Goal: Task Accomplishment & Management: Complete application form

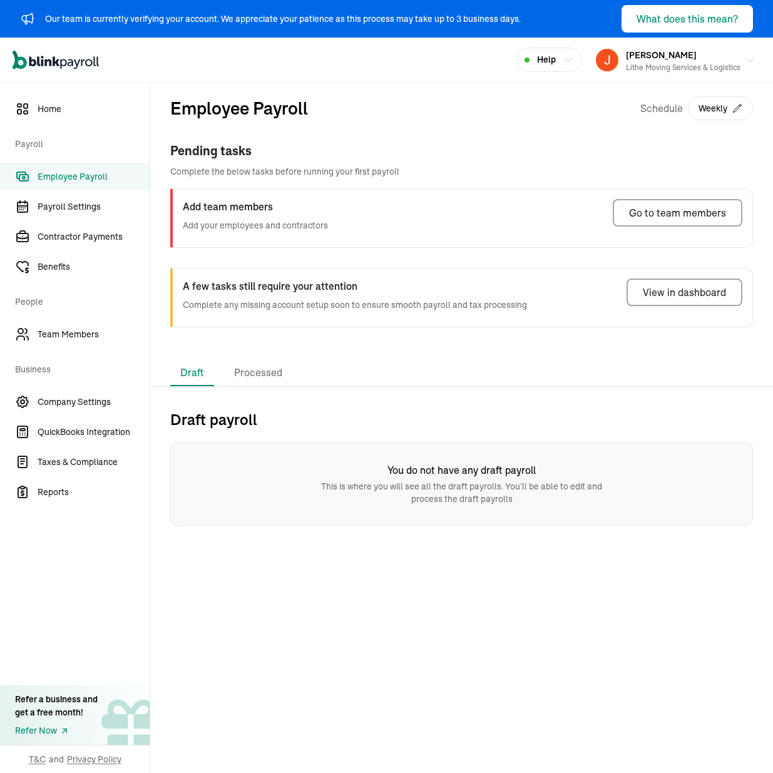
click at [561, 140] on div "Employee Payroll Schedule Weekly" at bounding box center [461, 118] width 583 height 46
click at [336, 353] on div "Employee Payroll Schedule Weekly Pending tasks Complete the below tasks before …" at bounding box center [461, 221] width 623 height 277
click at [82, 217] on link "Payroll Settings" at bounding box center [75, 207] width 150 height 28
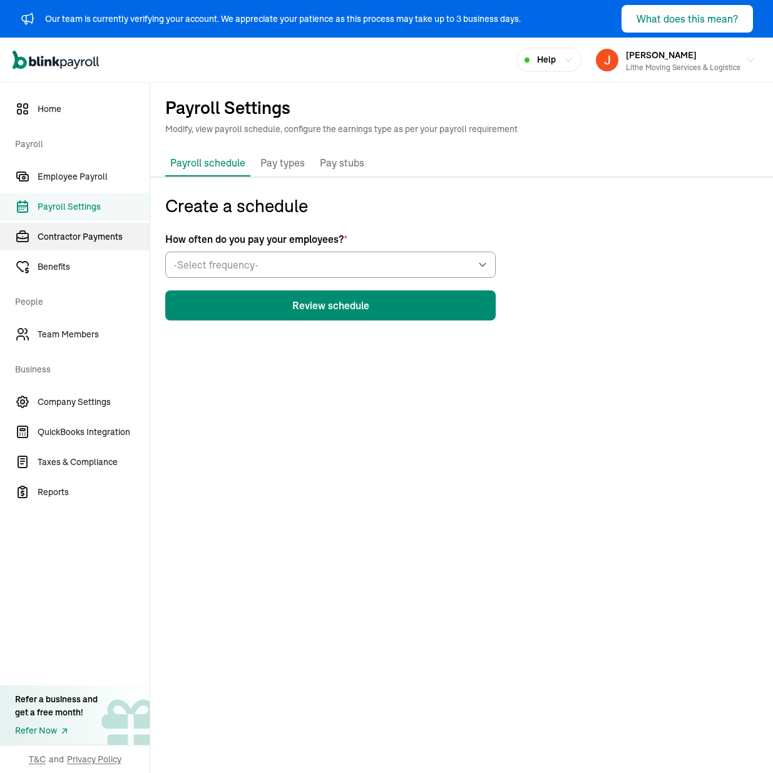
click at [84, 234] on span "Contractor Payments" at bounding box center [94, 236] width 112 height 13
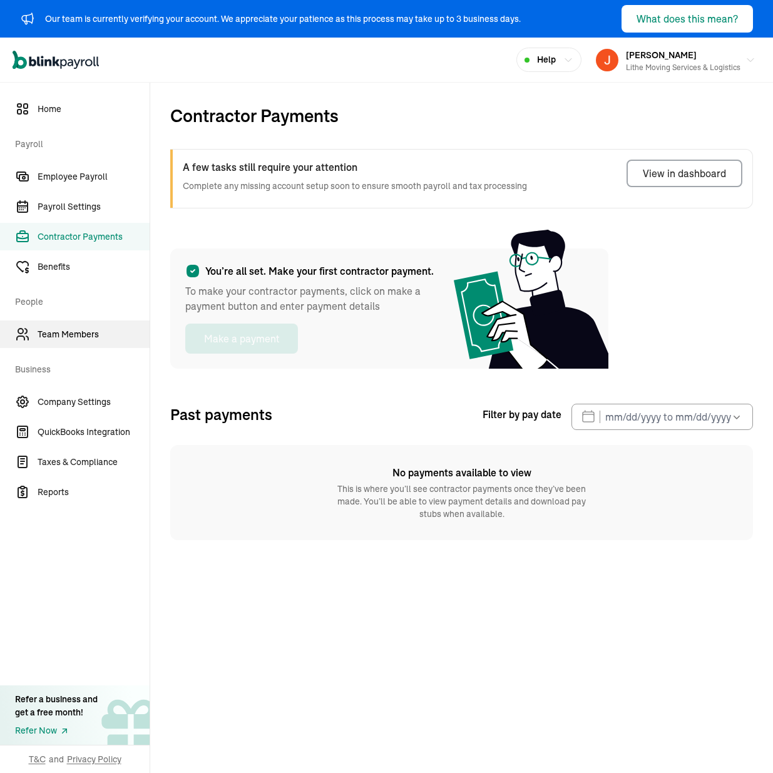
click at [86, 332] on span "Team Members" at bounding box center [94, 334] width 112 height 13
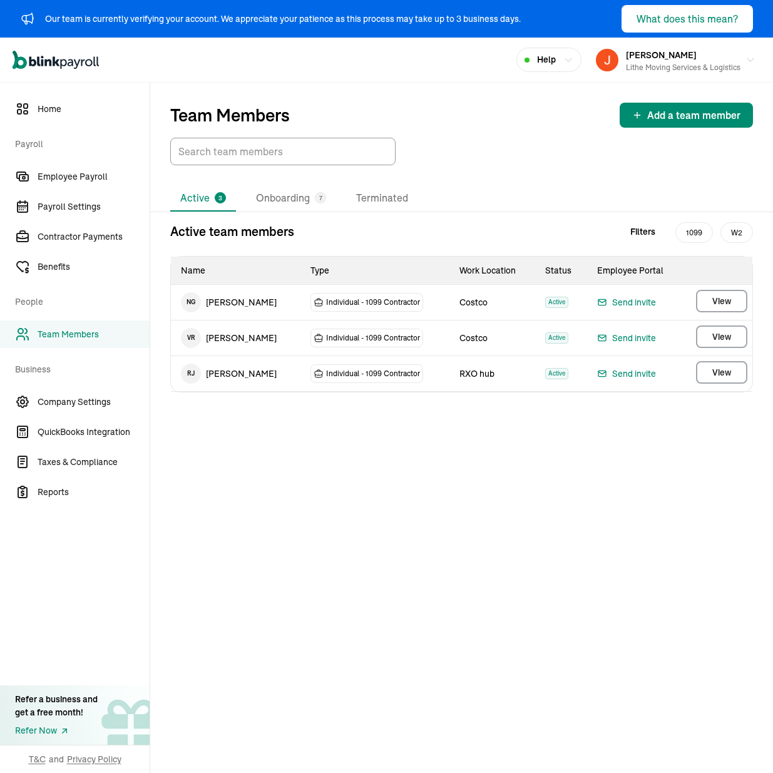
click at [289, 477] on div "Active 3 Onboarding 7 Terminated Active team members Filters 1099 W2 Name Type …" at bounding box center [461, 432] width 623 height 494
drag, startPoint x: 101, startPoint y: 206, endPoint x: 110, endPoint y: 245, distance: 39.9
click at [101, 206] on span "Payroll Settings" at bounding box center [94, 206] width 112 height 13
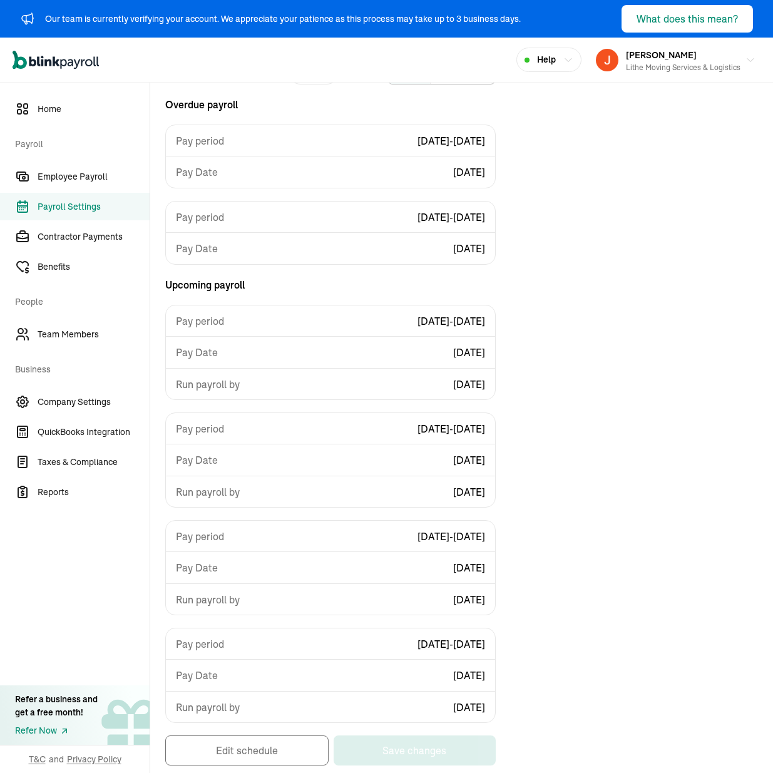
scroll to position [137, 0]
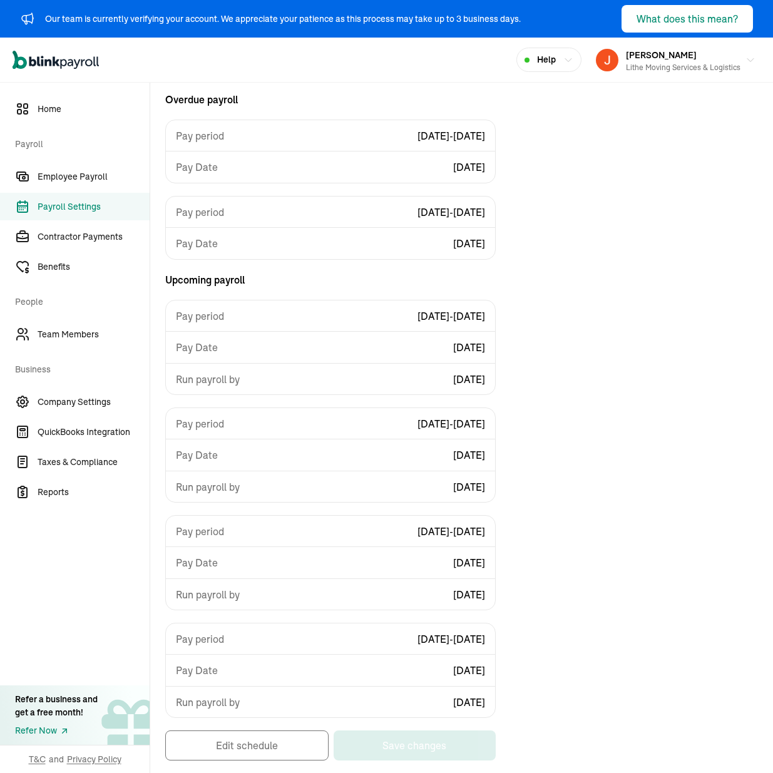
click at [604, 377] on div "Current schedule Weekly List Calendar Overdue payroll Pay period [DATE] - [DATE…" at bounding box center [461, 415] width 623 height 718
click at [467, 386] on div "Run payroll by [DATE]" at bounding box center [330, 378] width 329 height 31
click at [582, 403] on div "Current schedule Weekly List Calendar Overdue payroll Pay period [DATE] - [DATE…" at bounding box center [461, 415] width 623 height 718
click at [617, 239] on div "Current schedule Weekly List Calendar Overdue payroll Pay period [DATE] - [DATE…" at bounding box center [461, 415] width 623 height 718
click at [93, 249] on link "Contractor Payments" at bounding box center [75, 237] width 150 height 28
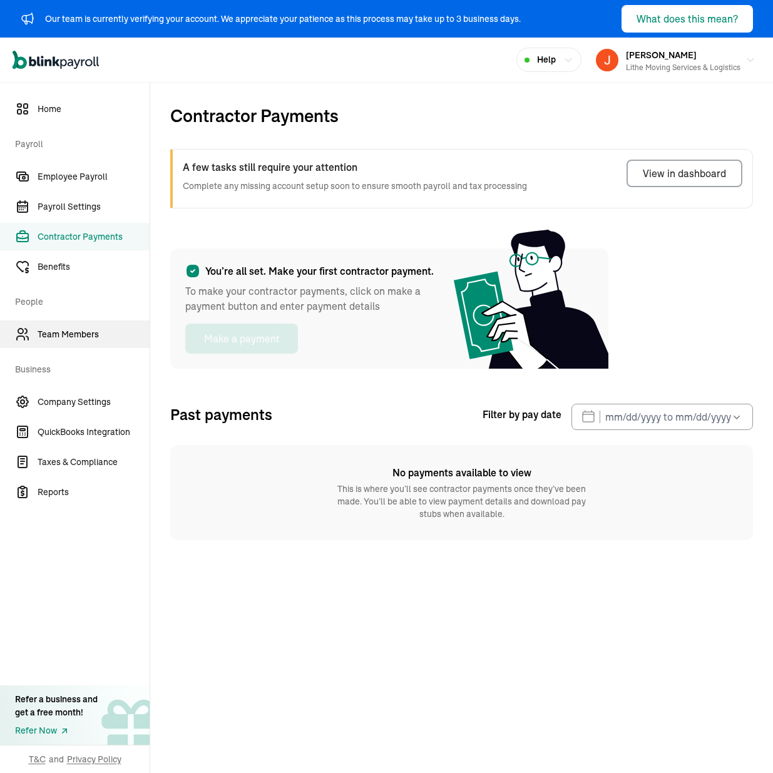
click at [96, 341] on link "Team Members" at bounding box center [75, 335] width 150 height 28
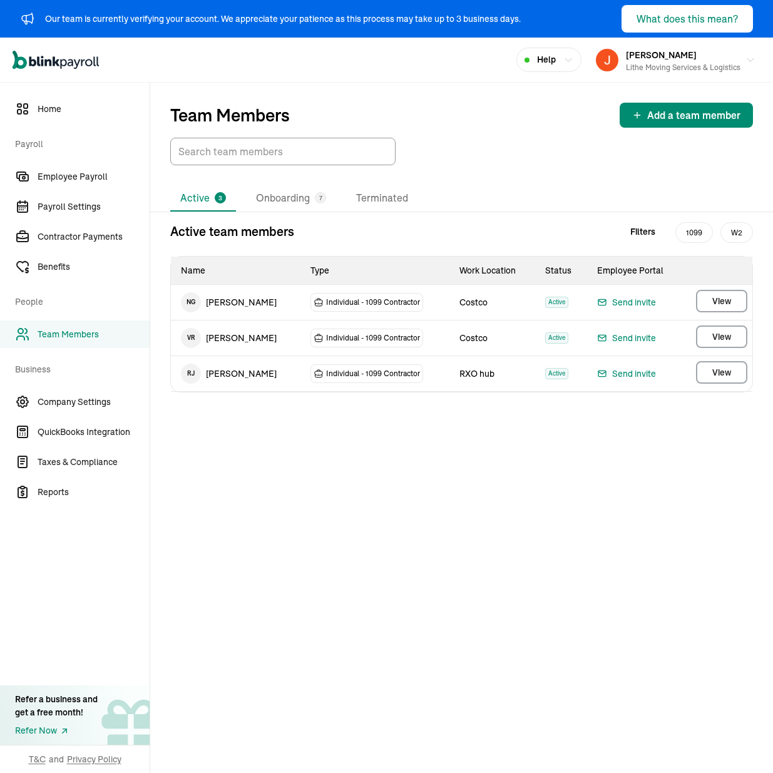
drag, startPoint x: 351, startPoint y: 458, endPoint x: 334, endPoint y: 444, distance: 21.7
click at [351, 458] on div "Active 3 Onboarding 7 Terminated Active team members Filters 1099 W2 Name Type …" at bounding box center [461, 432] width 623 height 494
click at [202, 190] on li "Active 3" at bounding box center [203, 198] width 66 height 26
click at [281, 208] on li "Onboarding 7" at bounding box center [291, 198] width 90 height 26
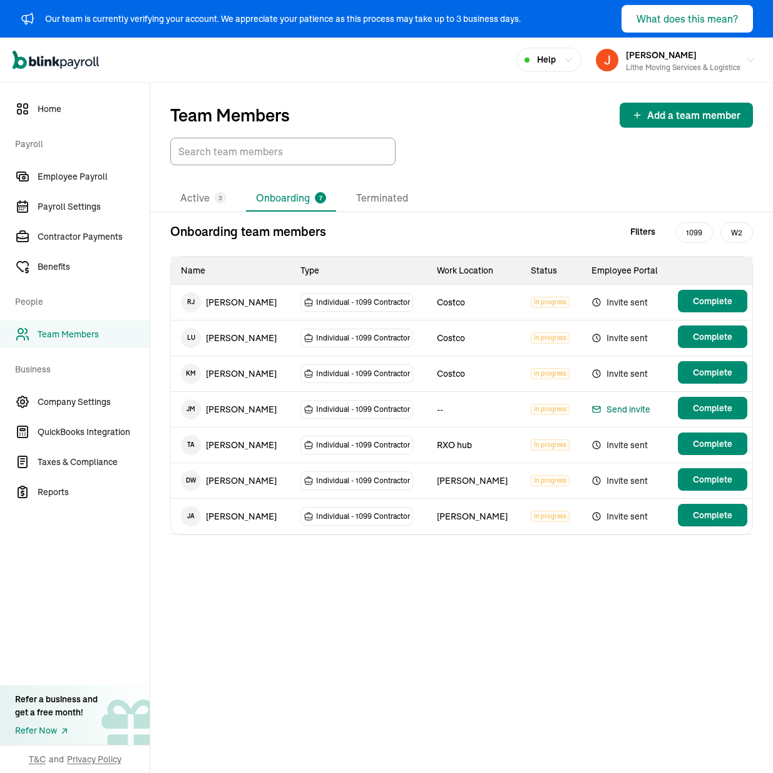
click at [631, 408] on div "Send invite" at bounding box center [621, 409] width 59 height 15
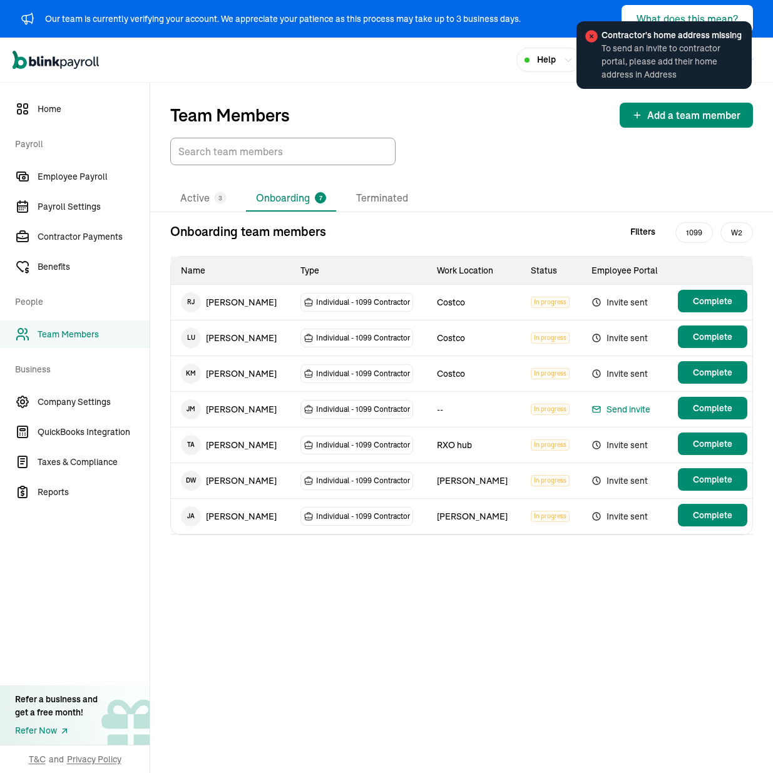
click at [732, 38] on icon at bounding box center [737, 36] width 10 height 10
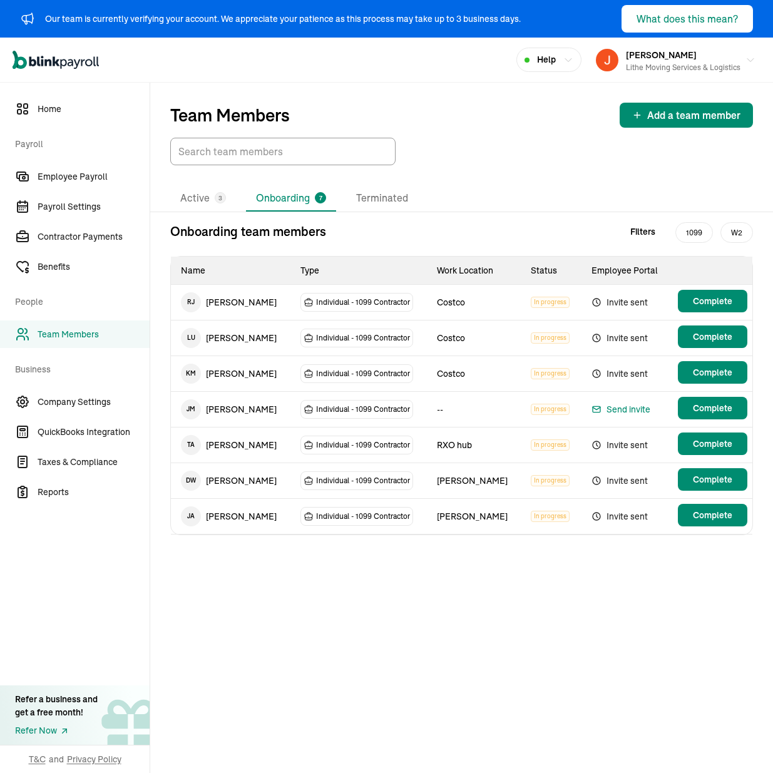
click at [255, 407] on td "[PERSON_NAME]" at bounding box center [231, 409] width 120 height 35
click at [624, 410] on div "Send invite" at bounding box center [621, 409] width 59 height 15
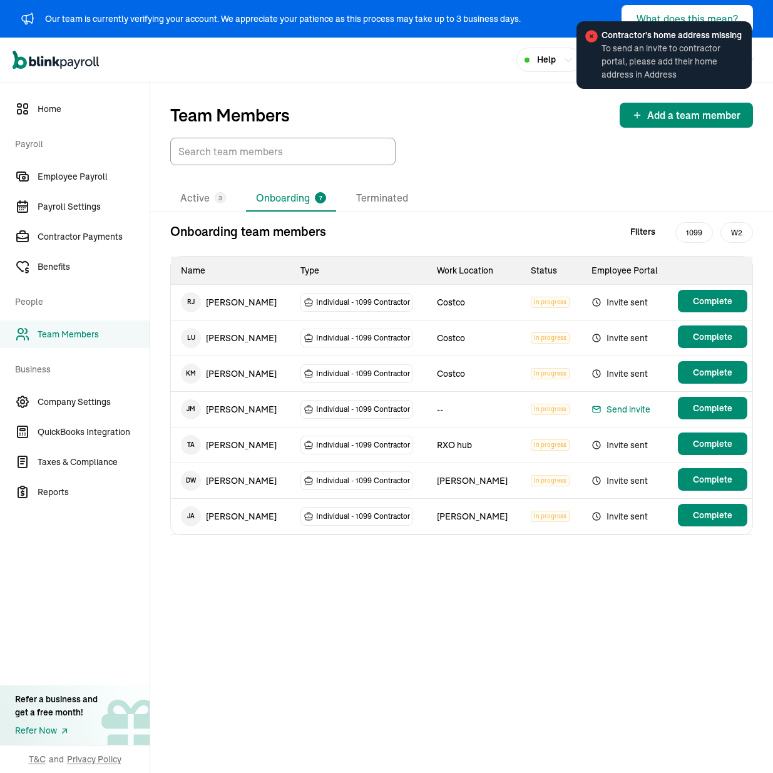
click at [232, 407] on td "[PERSON_NAME]" at bounding box center [231, 409] width 120 height 35
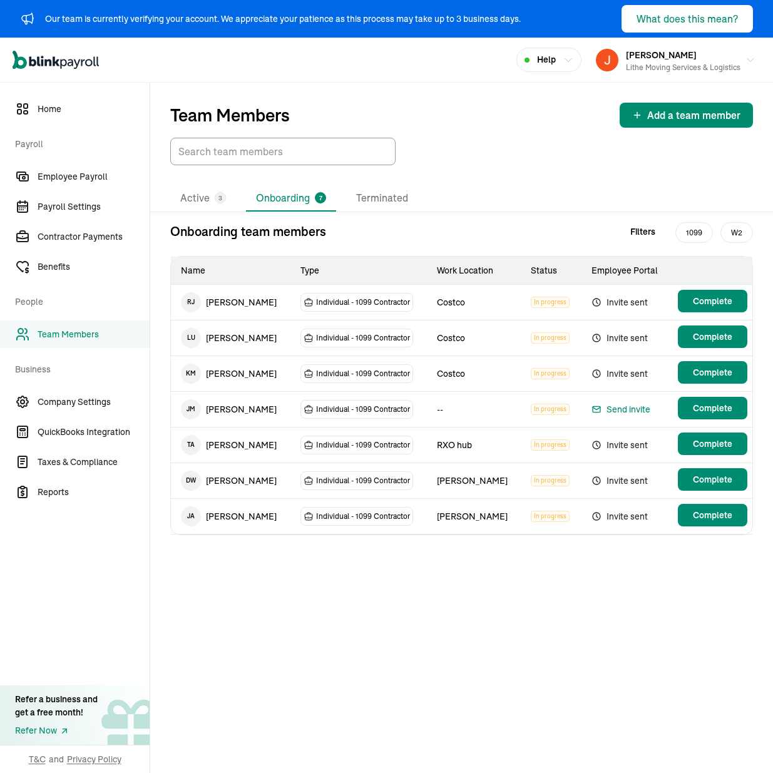
click at [337, 398] on td "Individual - 1099 Contractor" at bounding box center [359, 410] width 137 height 36
click at [339, 410] on span "Individual - 1099 Contractor" at bounding box center [363, 409] width 94 height 13
click at [728, 402] on span "Complete" at bounding box center [712, 408] width 39 height 13
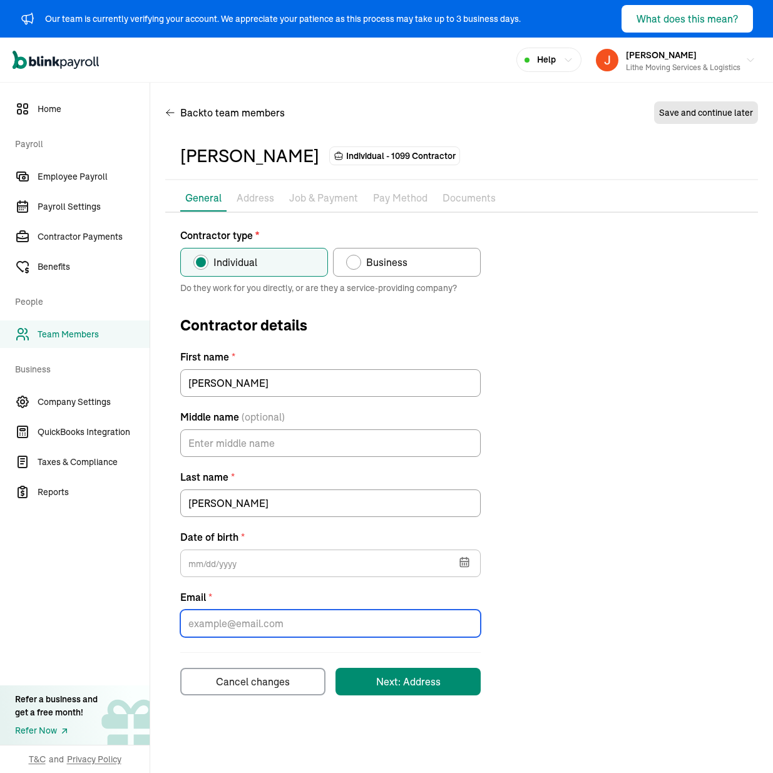
click at [398, 623] on input "Email *" at bounding box center [330, 624] width 301 height 28
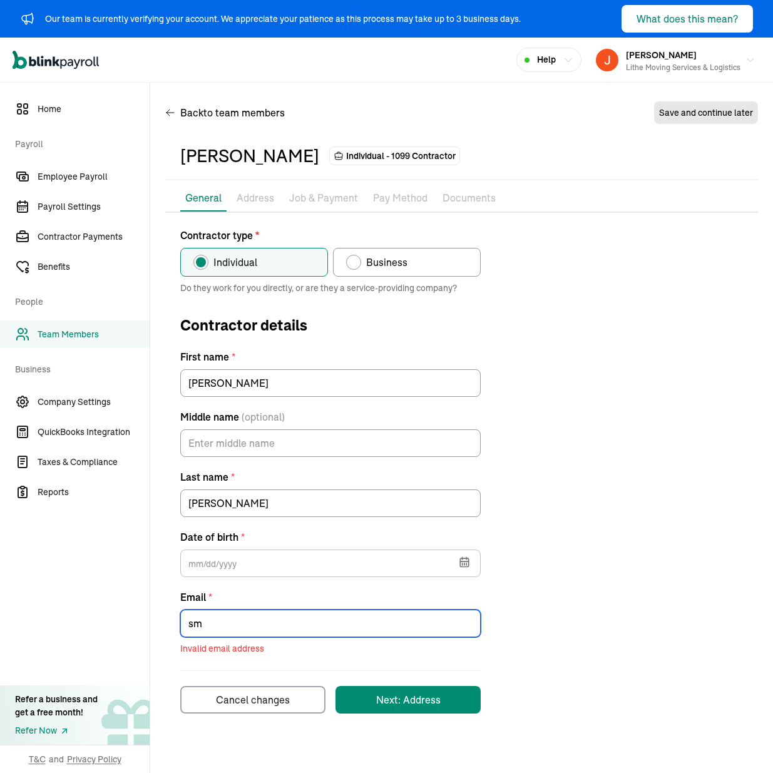
type input "s"
type input "j"
type input "m"
type input "[EMAIL_ADDRESS][DOMAIN_NAME]"
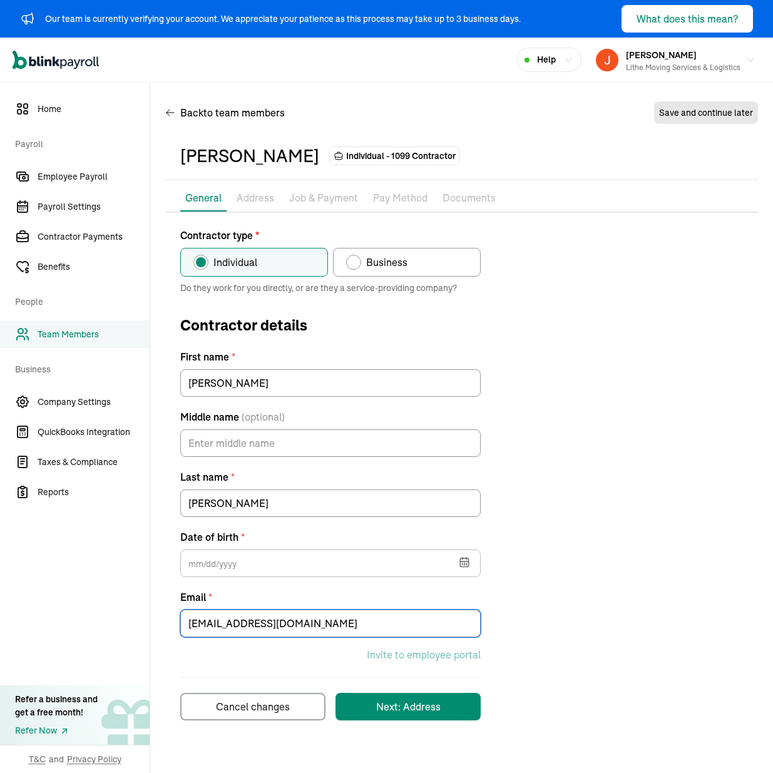
click at [435, 73] on div "Open main menu Help [PERSON_NAME] Lithe Moving Services & Logistics" at bounding box center [386, 60] width 773 height 45
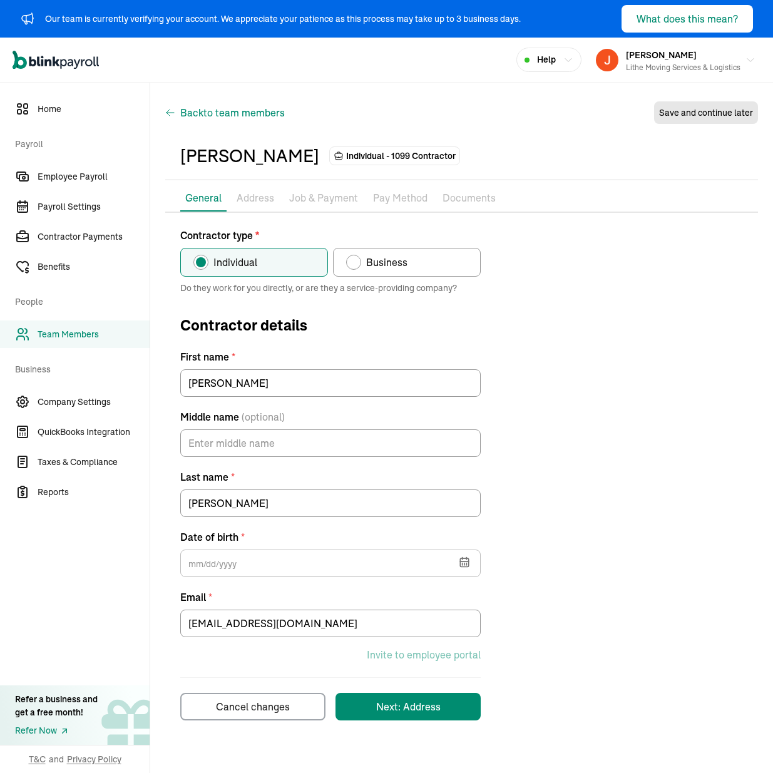
click at [195, 108] on span "Back to team members" at bounding box center [232, 112] width 105 height 15
click at [435, 704] on div "Next: Address" at bounding box center [408, 707] width 65 height 15
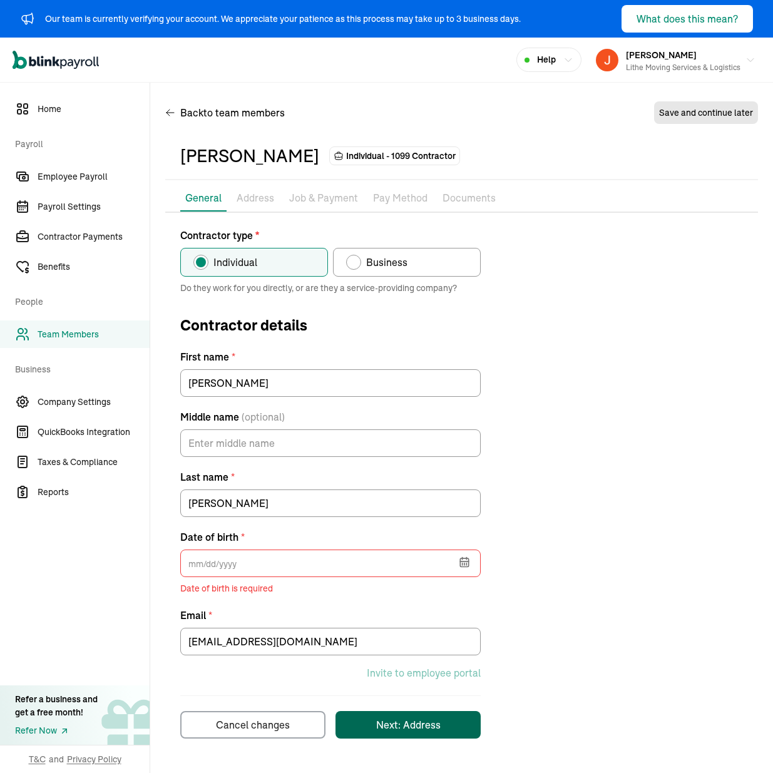
click at [564, 567] on div "Contractor type * Individual Business Do they work for you directly, or are the…" at bounding box center [461, 483] width 593 height 511
click at [244, 564] on input "text" at bounding box center [330, 564] width 301 height 28
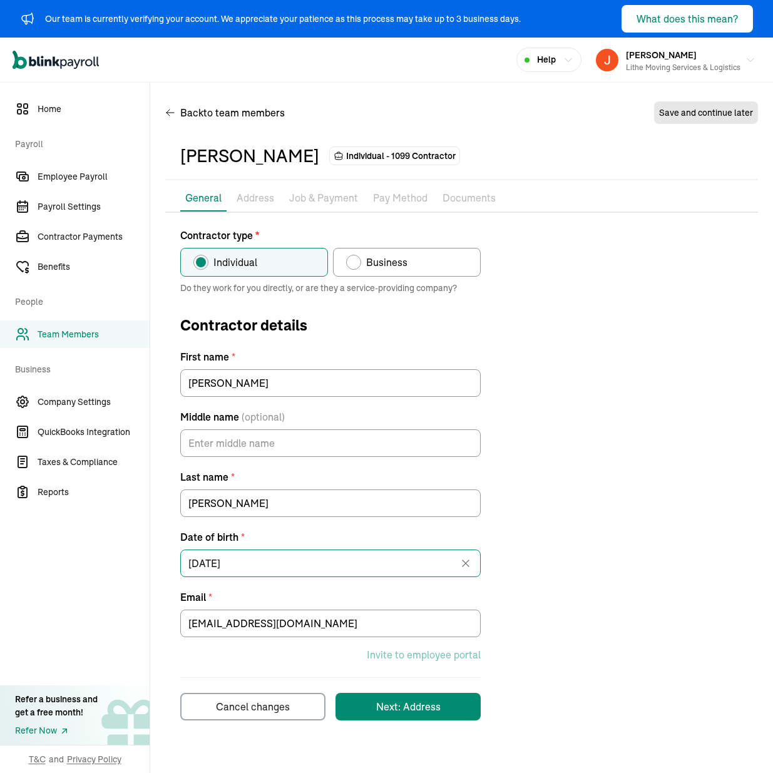
type input "[DATE]"
click at [605, 376] on div "Contractor type * Individual Business Do they work for you directly, or are the…" at bounding box center [461, 474] width 593 height 493
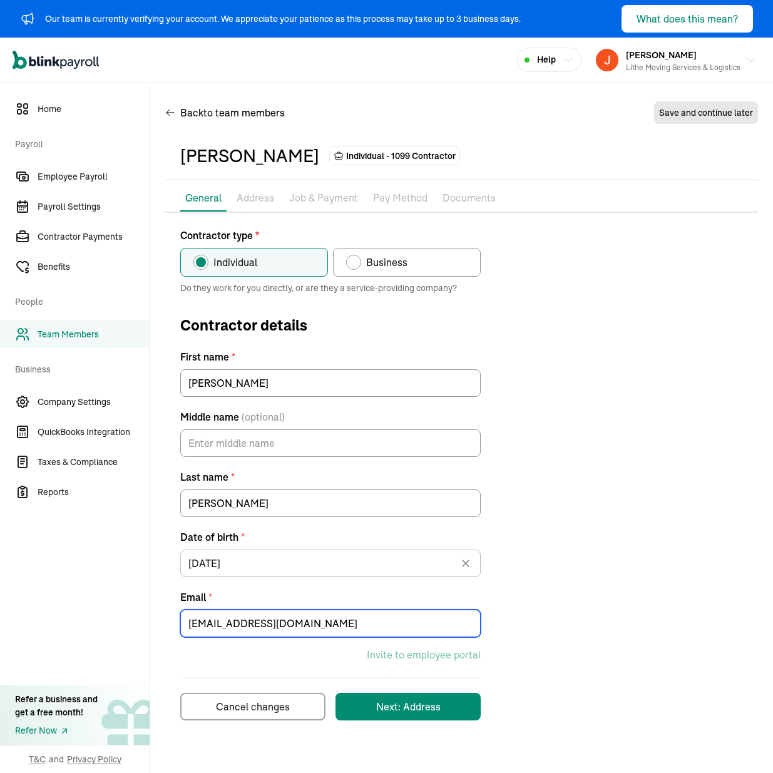
click at [386, 618] on input "[EMAIL_ADDRESS][DOMAIN_NAME]" at bounding box center [330, 624] width 301 height 28
click at [353, 616] on input "[EMAIL_ADDRESS][DOMAIN_NAME]" at bounding box center [330, 624] width 301 height 28
click at [341, 616] on input "[EMAIL_ADDRESS][DOMAIN_NAME]" at bounding box center [330, 624] width 301 height 28
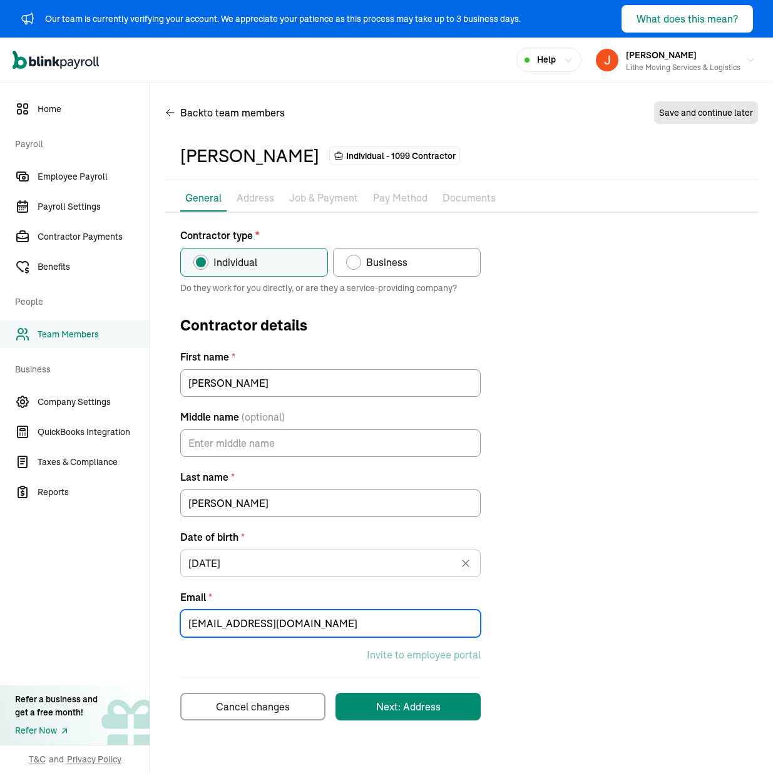
click at [339, 620] on input "[EMAIL_ADDRESS][DOMAIN_NAME]" at bounding box center [330, 624] width 301 height 28
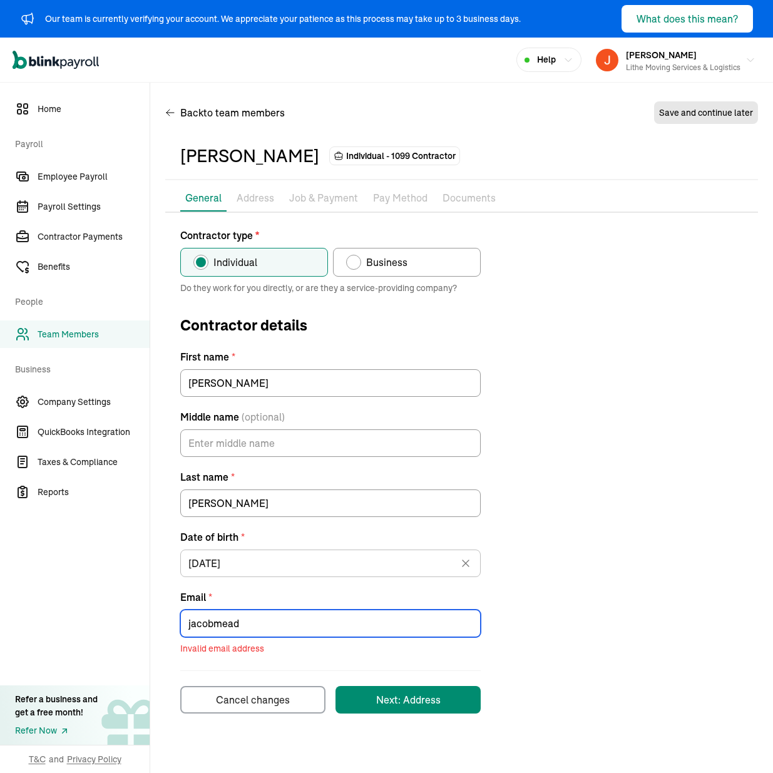
type input "[EMAIL_ADDRESS][DOMAIN_NAME]"
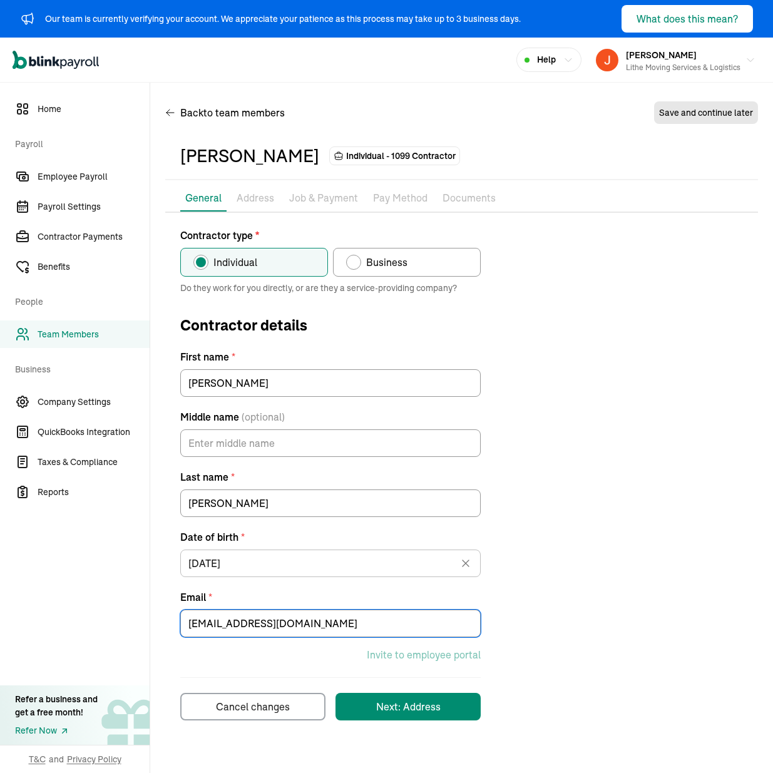
click at [564, 616] on div "Contractor type * Individual Business Do they work for you directly, or are the…" at bounding box center [461, 474] width 593 height 493
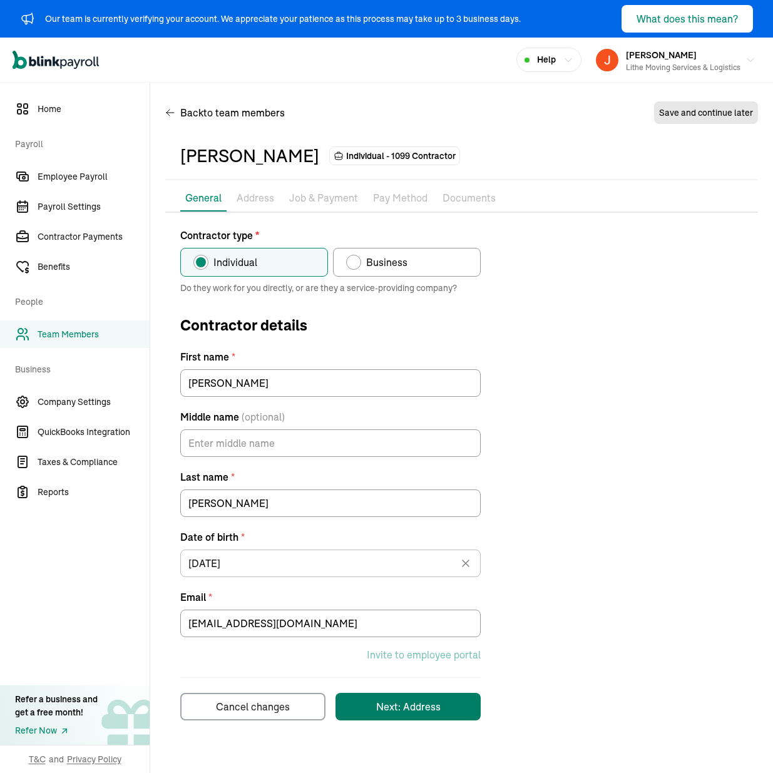
click at [418, 701] on div "Next: Address" at bounding box center [408, 707] width 65 height 15
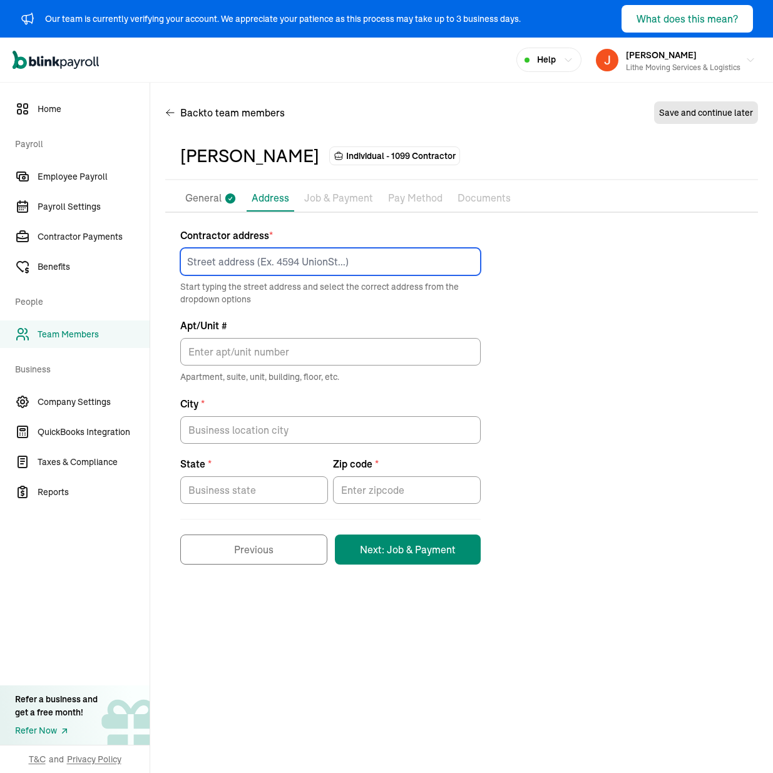
click at [316, 258] on input at bounding box center [330, 262] width 301 height 28
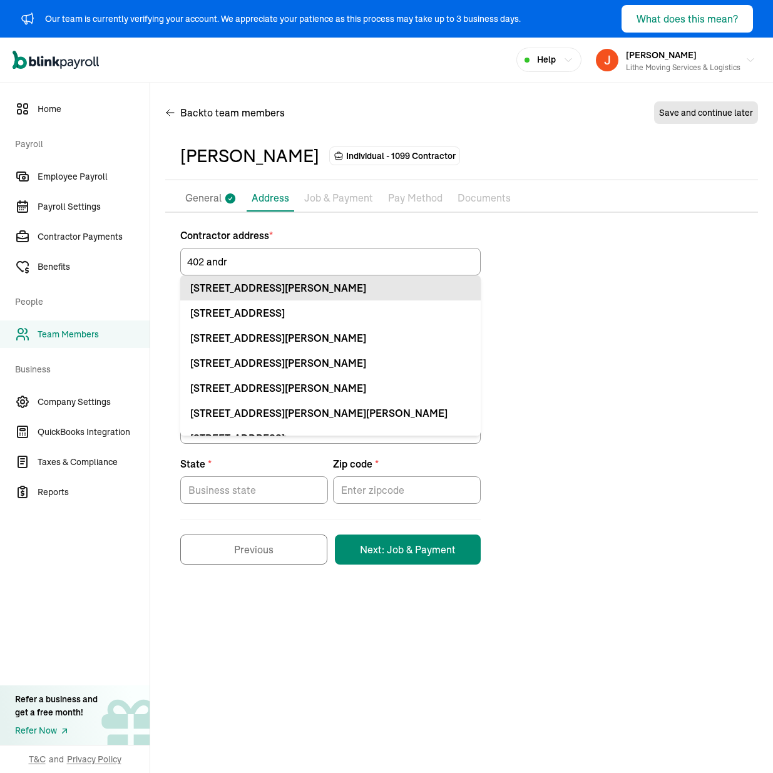
click at [358, 286] on div "[STREET_ADDRESS][PERSON_NAME]" at bounding box center [330, 288] width 281 height 15
type input "402 [PERSON_NAME]"
type input "[PERSON_NAME]"
type input "ID"
type input "83605"
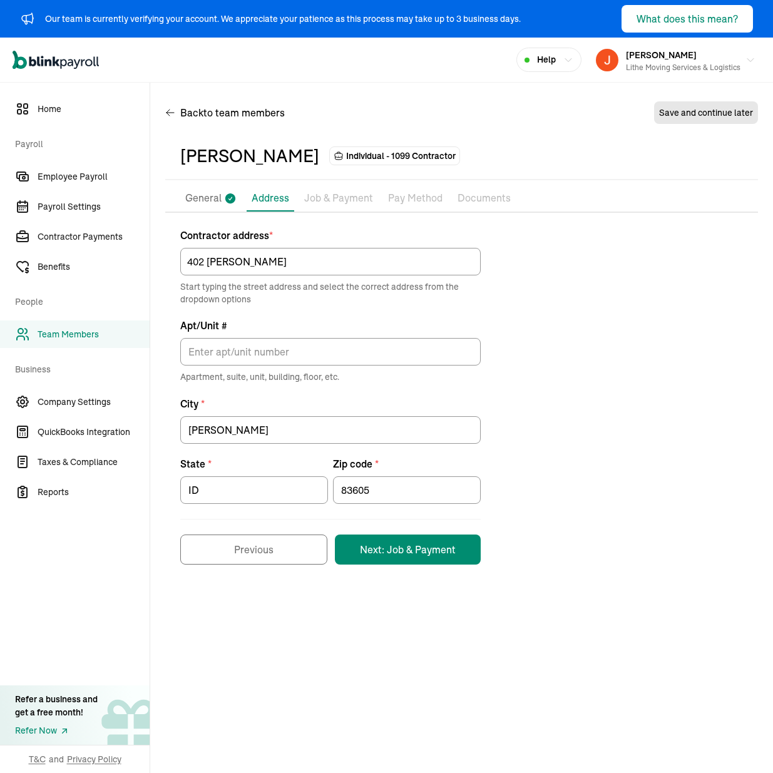
click at [554, 331] on div "Contractor address * [STREET_ADDRESS][PERSON_NAME] Start typing the street addr…" at bounding box center [461, 396] width 593 height 337
click at [423, 550] on button "Next: Job & Payment" at bounding box center [408, 550] width 146 height 30
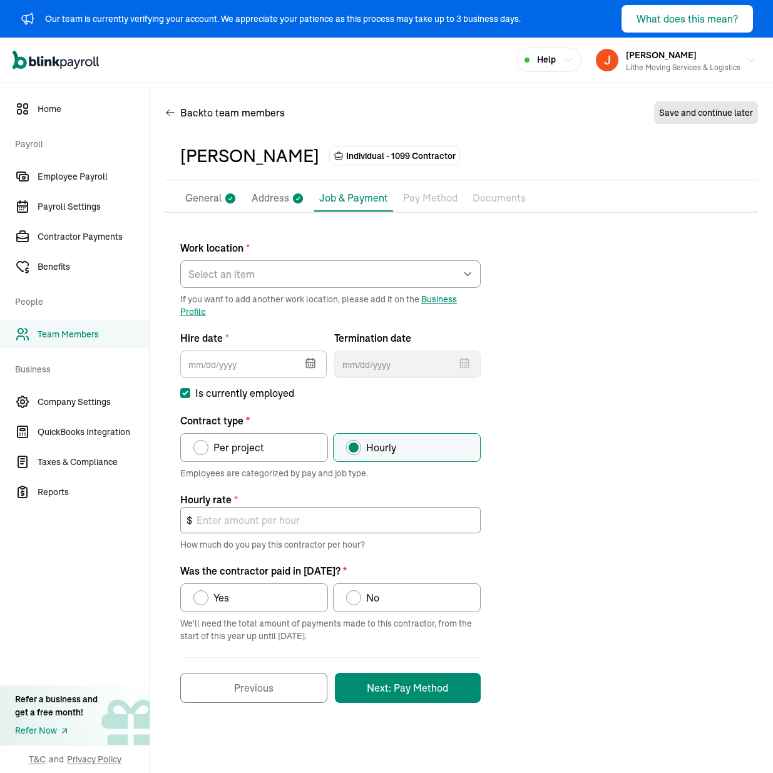
click at [307, 368] on icon "button" at bounding box center [310, 363] width 13 height 13
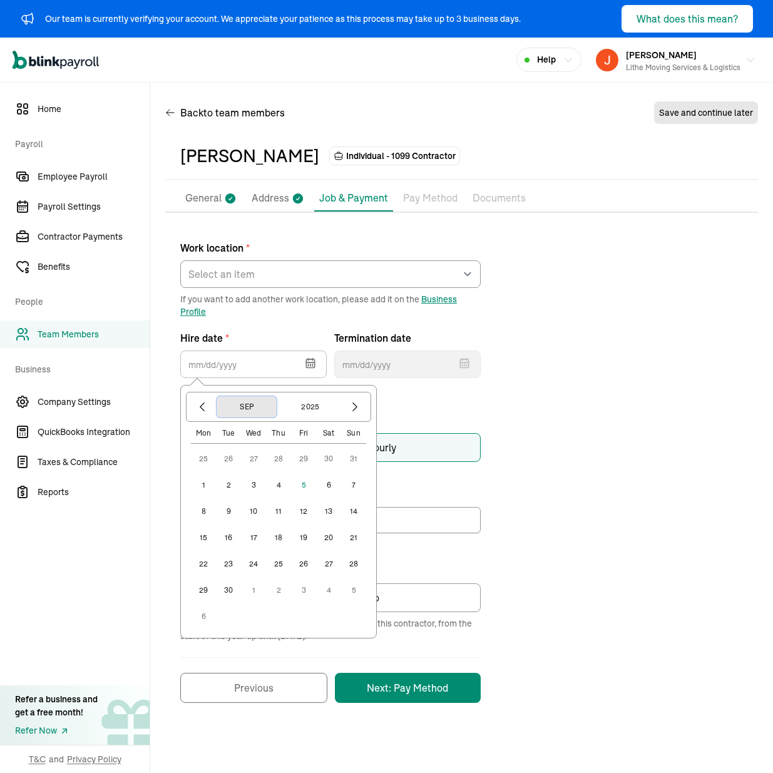
click at [252, 411] on button "Sep" at bounding box center [247, 406] width 60 height 21
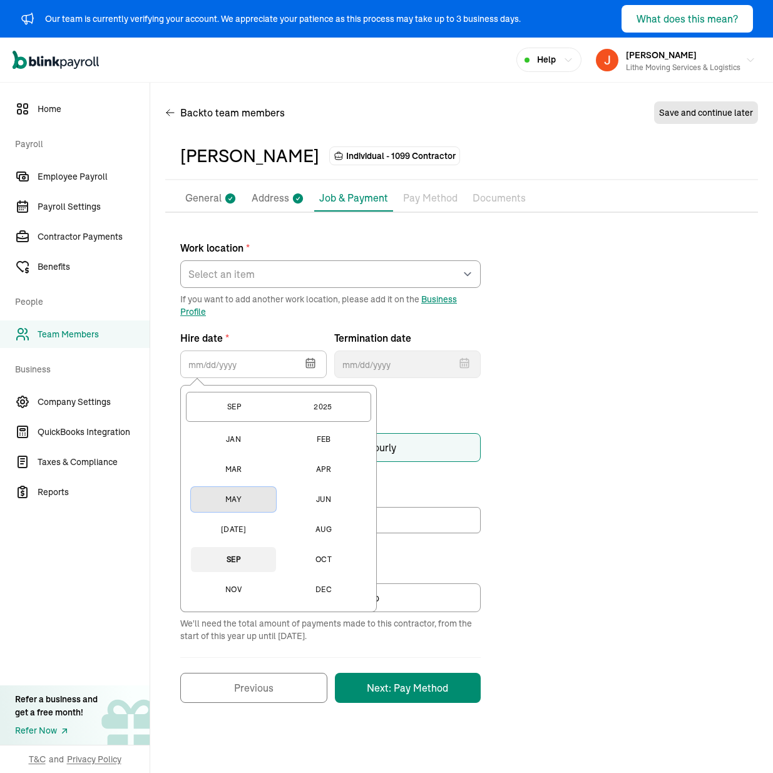
click at [244, 495] on button "May" at bounding box center [233, 499] width 85 height 25
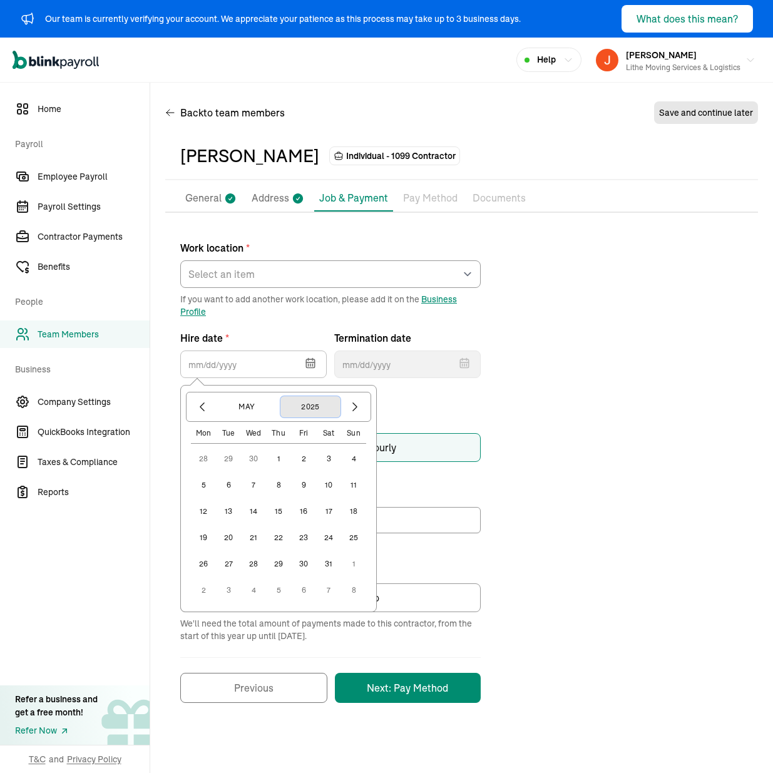
click at [318, 410] on button "2025" at bounding box center [311, 406] width 60 height 21
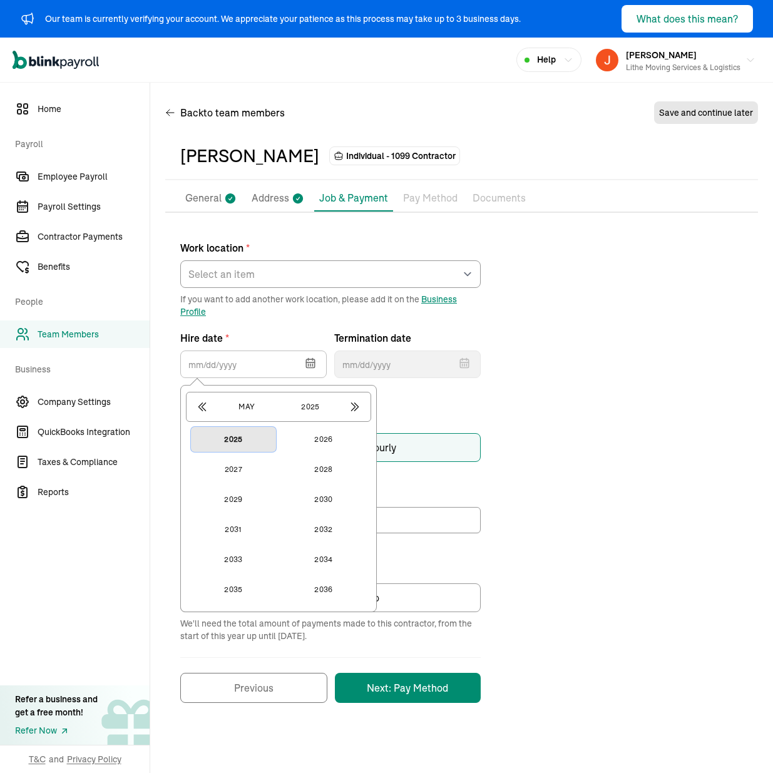
click at [254, 448] on button "2025" at bounding box center [233, 439] width 85 height 25
click at [254, 512] on button "14" at bounding box center [253, 511] width 25 height 25
type input "[DATE]"
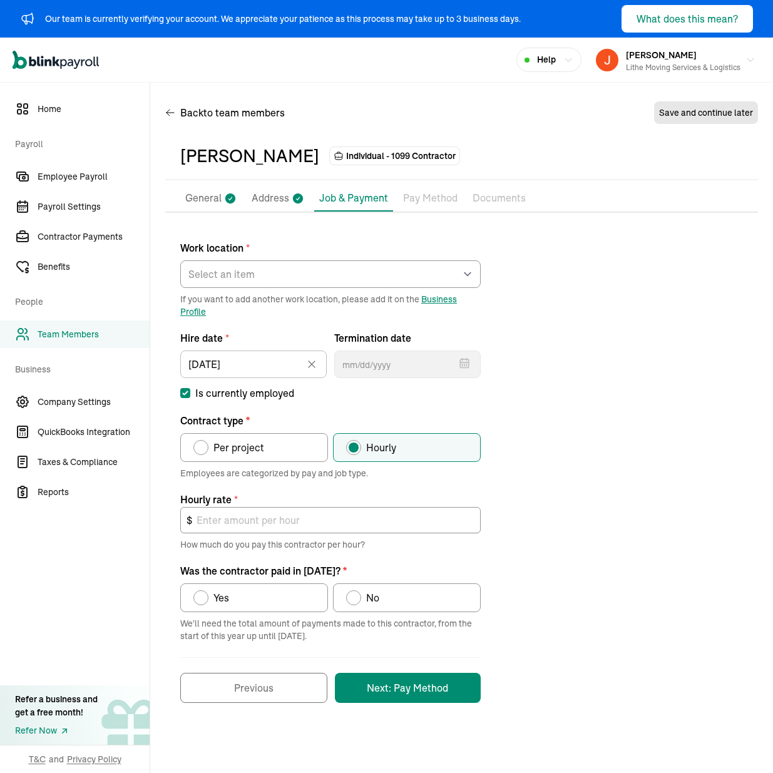
click at [276, 438] on label "Per project" at bounding box center [254, 447] width 148 height 29
click at [203, 440] on input "Per project" at bounding box center [198, 445] width 10 height 10
radio input "true"
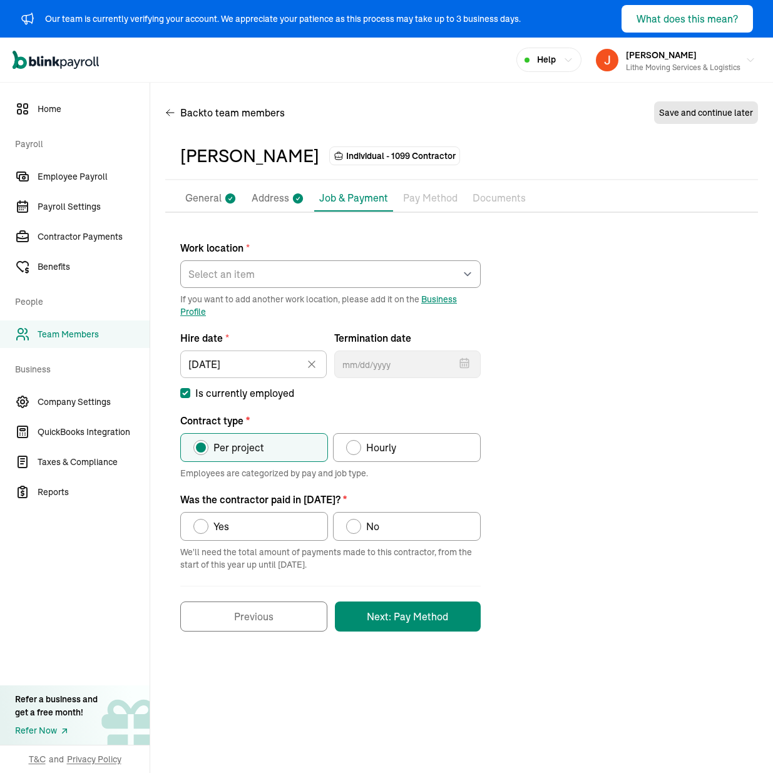
click at [306, 524] on label "Yes" at bounding box center [254, 526] width 148 height 29
click at [203, 524] on input "Yes" at bounding box center [198, 524] width 10 height 10
radio input "true"
click at [537, 543] on div "Work location * Select an item [PERSON_NAME] Costco RXO hub Works from home If …" at bounding box center [461, 430] width 593 height 404
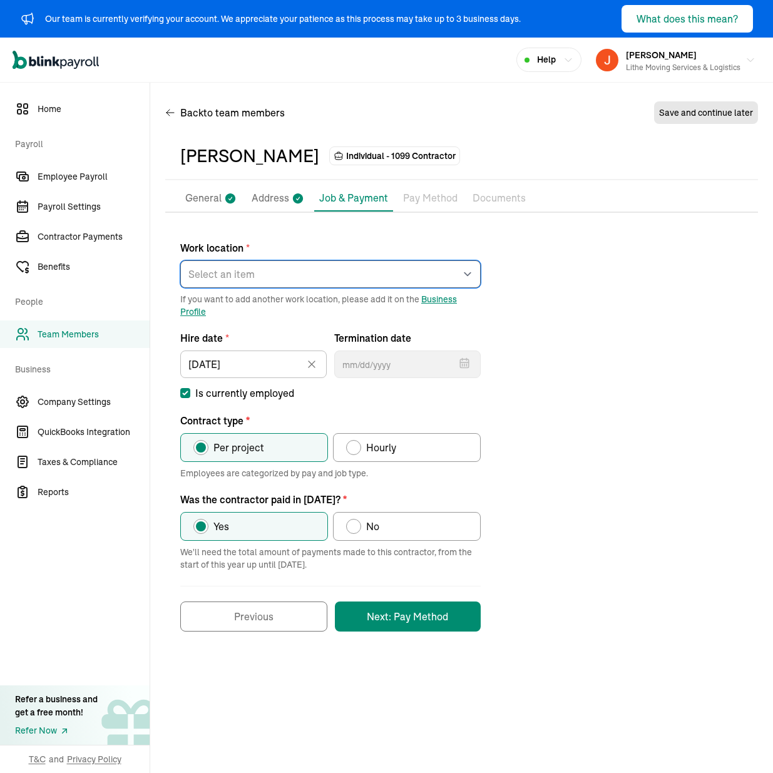
click at [393, 274] on select "Select an item [PERSON_NAME] Costco RXO hub Works from home" at bounding box center [330, 275] width 301 height 28
select select "[STREET_ADDRESS][PERSON_NAME]"
click at [180, 261] on select "Select an item [PERSON_NAME] Costco RXO hub Works from home" at bounding box center [330, 275] width 301 height 28
click at [591, 383] on div "Work location * Select an item [PERSON_NAME] Costco RXO hub Works from home If …" at bounding box center [461, 430] width 593 height 404
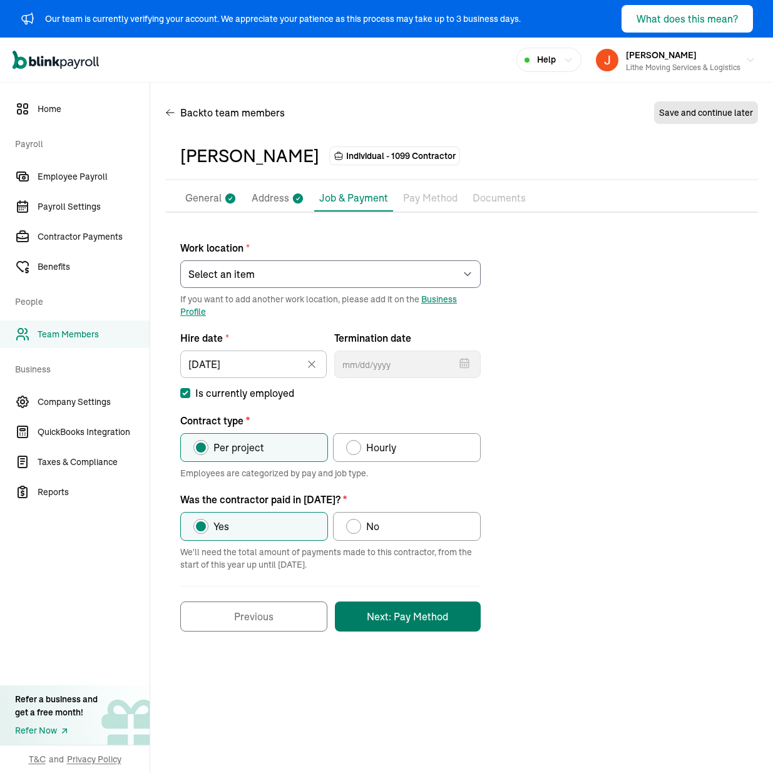
click at [452, 611] on button "Next: Pay Method" at bounding box center [408, 617] width 146 height 30
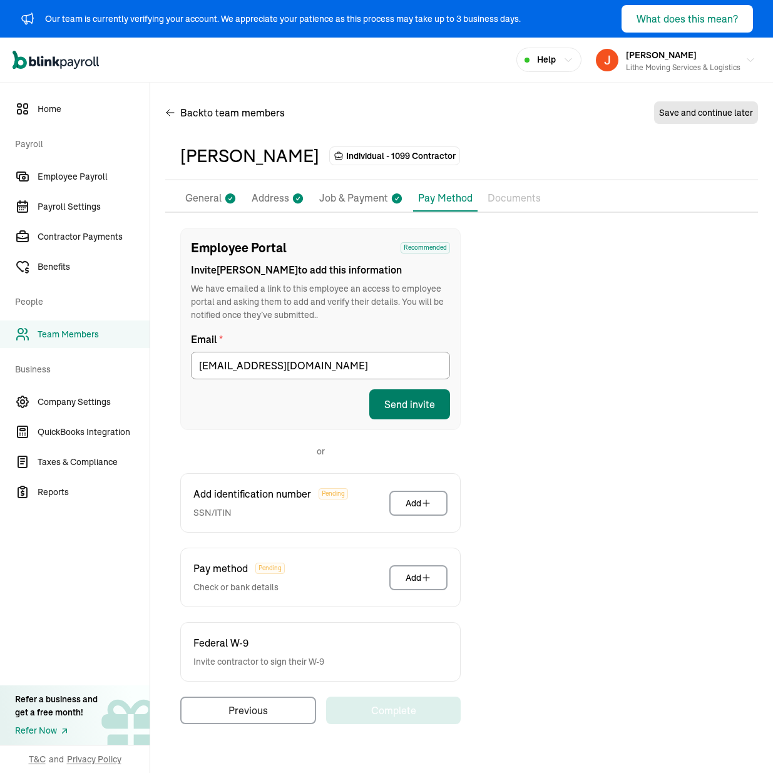
click at [396, 414] on button "Send invite" at bounding box center [409, 405] width 81 height 30
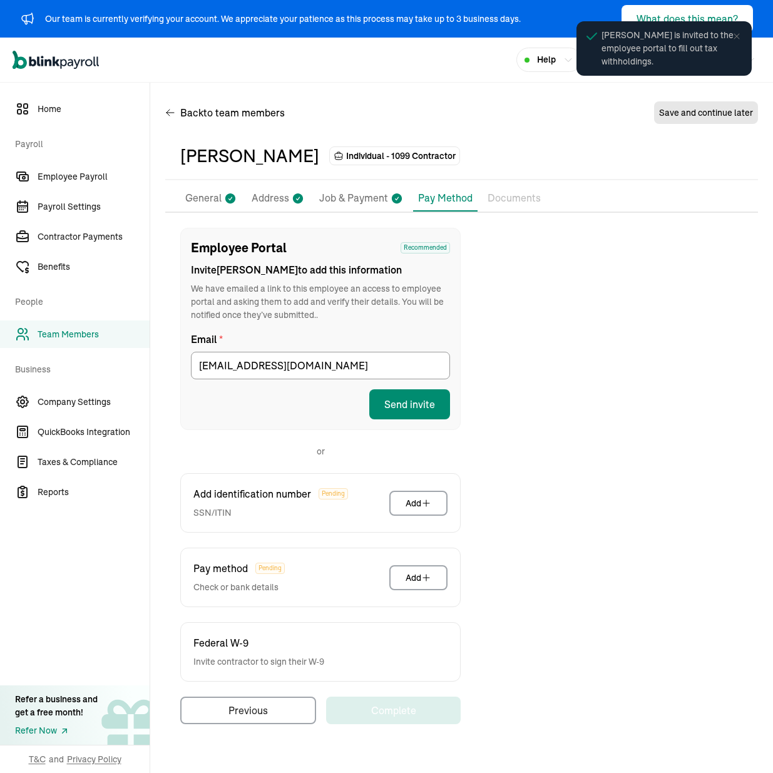
drag, startPoint x: 539, startPoint y: 319, endPoint x: 486, endPoint y: 247, distance: 89.2
click at [539, 319] on div "Employee Portal Recommended Invite [PERSON_NAME] to add this information We hav…" at bounding box center [461, 476] width 593 height 497
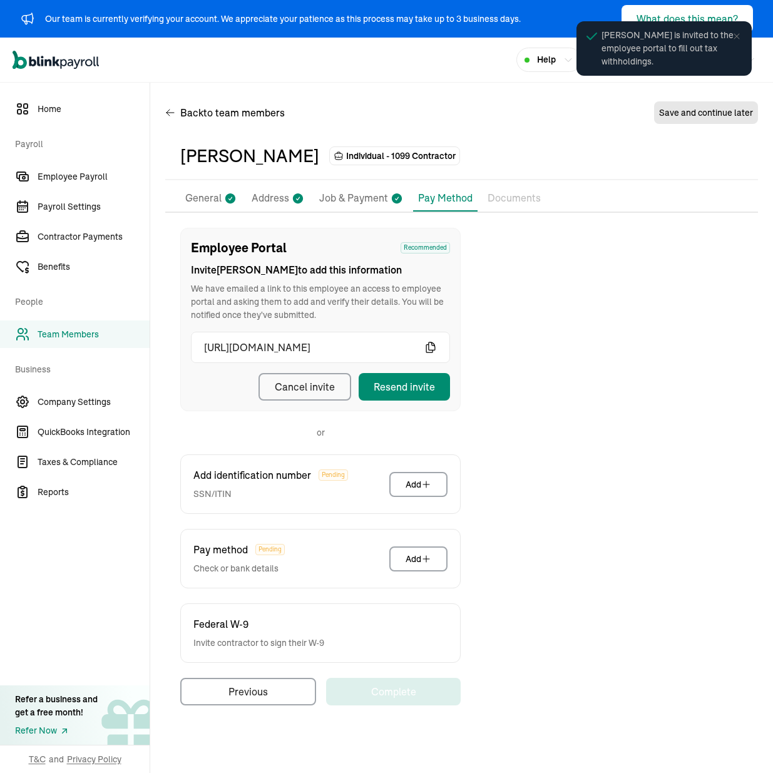
click at [480, 121] on div "Back to team members Save and continue later" at bounding box center [461, 115] width 593 height 35
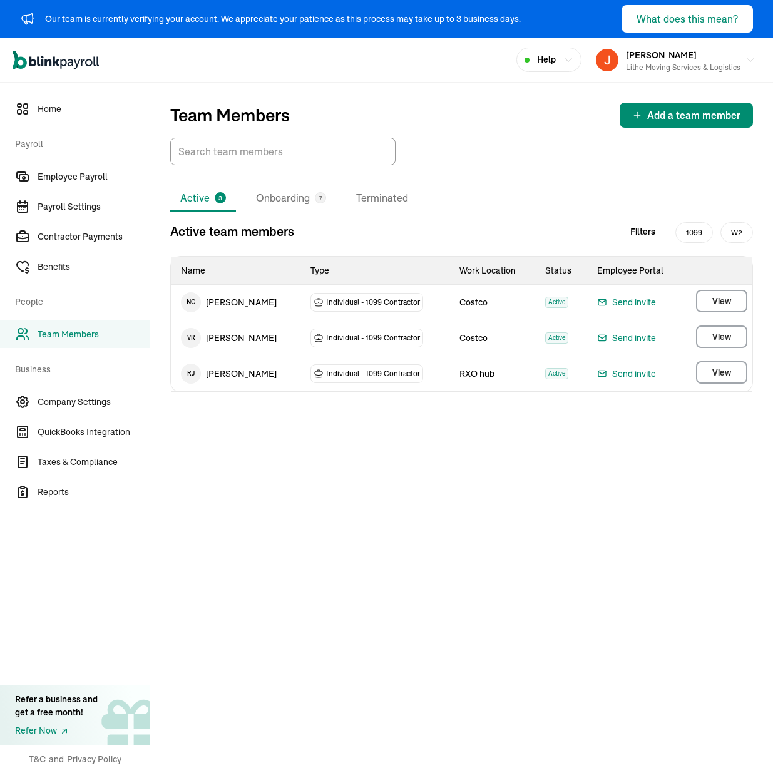
click at [359, 422] on div "Active 3 Onboarding 7 Terminated Active team members Filters 1099 W2 Name Type …" at bounding box center [461, 432] width 623 height 494
click at [584, 237] on div "Active team members Filters 1099 W2" at bounding box center [461, 231] width 583 height 19
click at [295, 202] on li "Onboarding 7" at bounding box center [291, 198] width 90 height 26
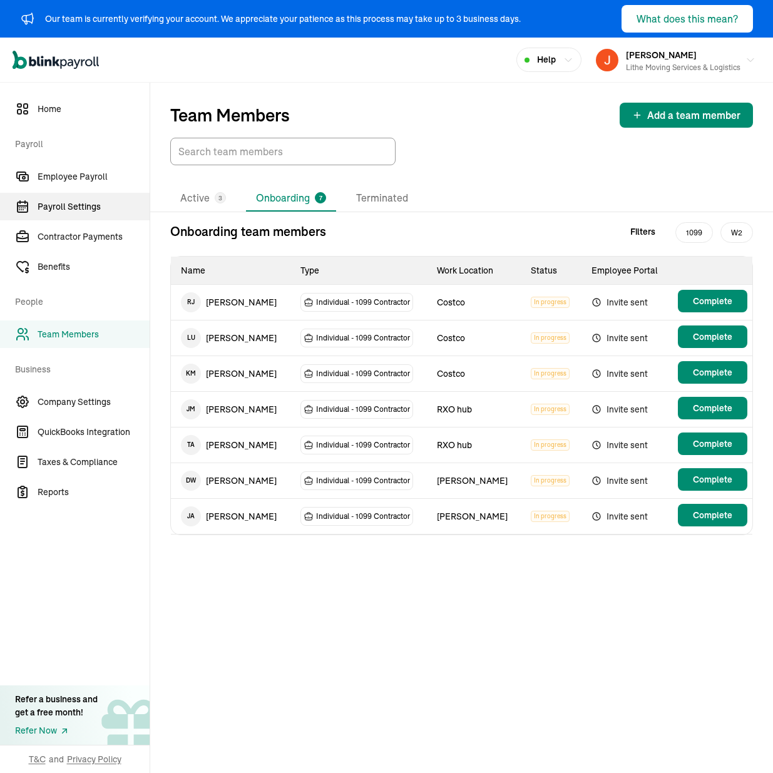
click at [80, 208] on span "Payroll Settings" at bounding box center [94, 206] width 112 height 13
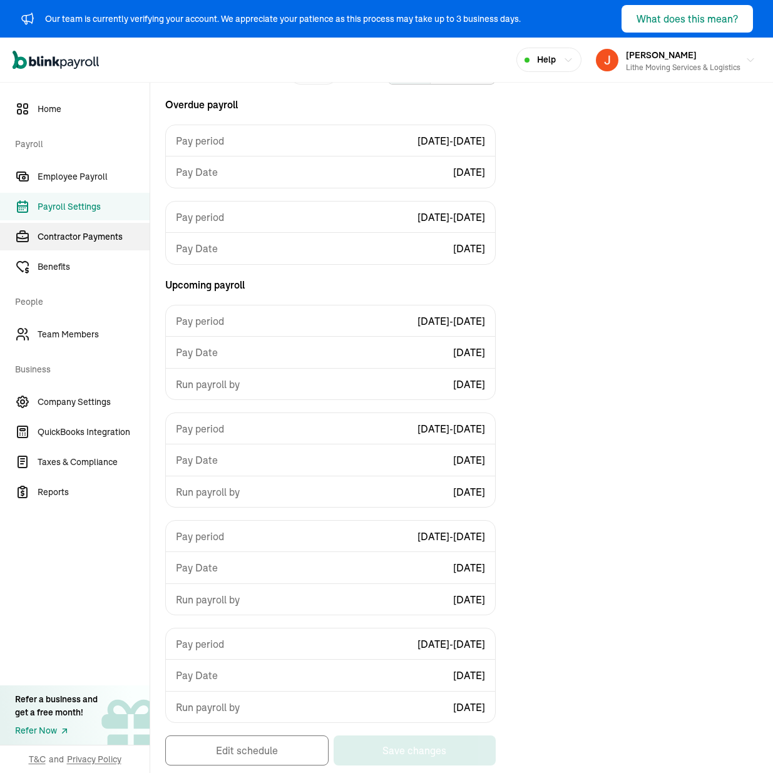
scroll to position [137, 0]
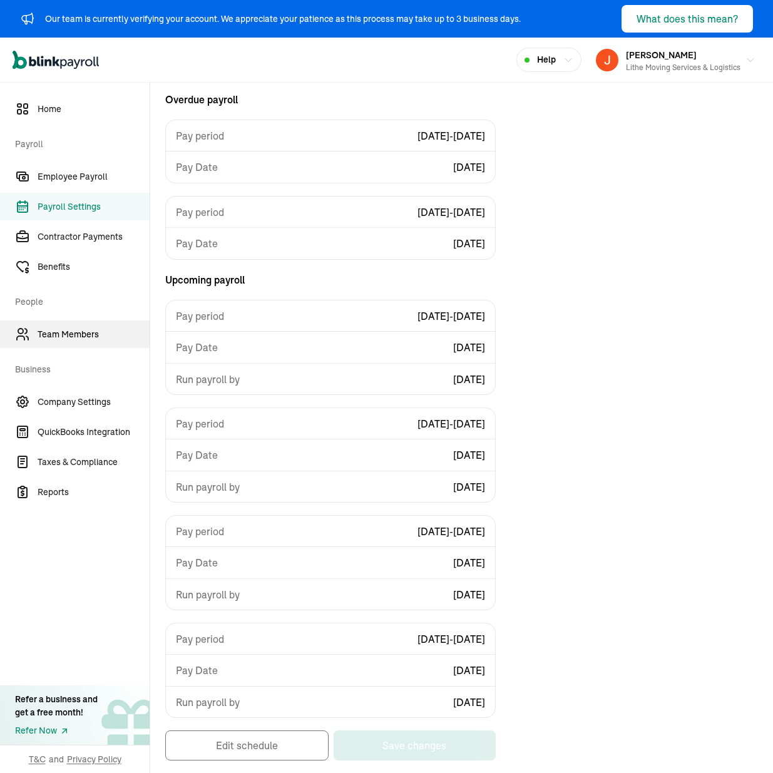
click at [102, 336] on span "Team Members" at bounding box center [94, 334] width 112 height 13
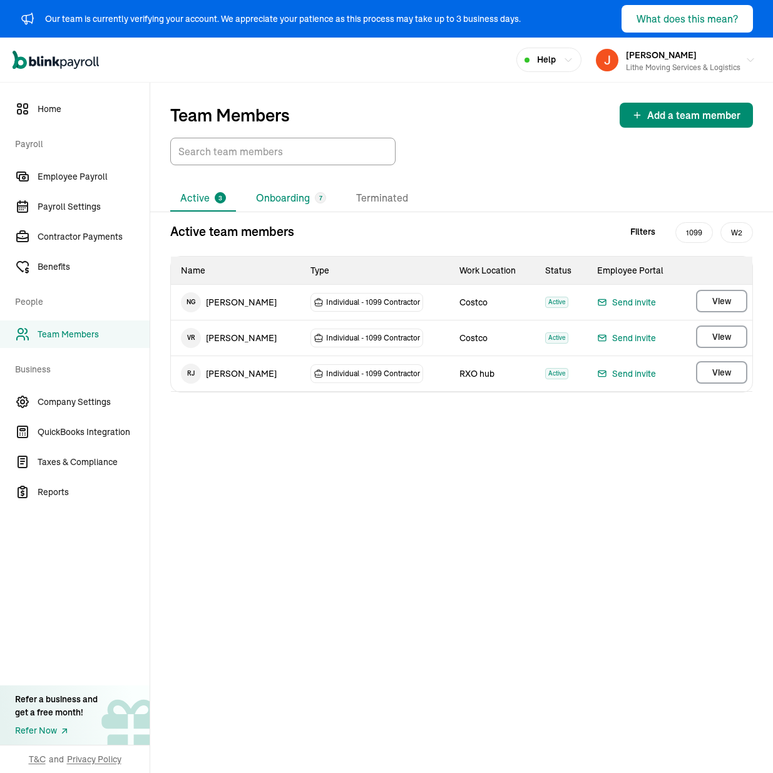
click at [276, 204] on li "Onboarding 7" at bounding box center [291, 198] width 90 height 26
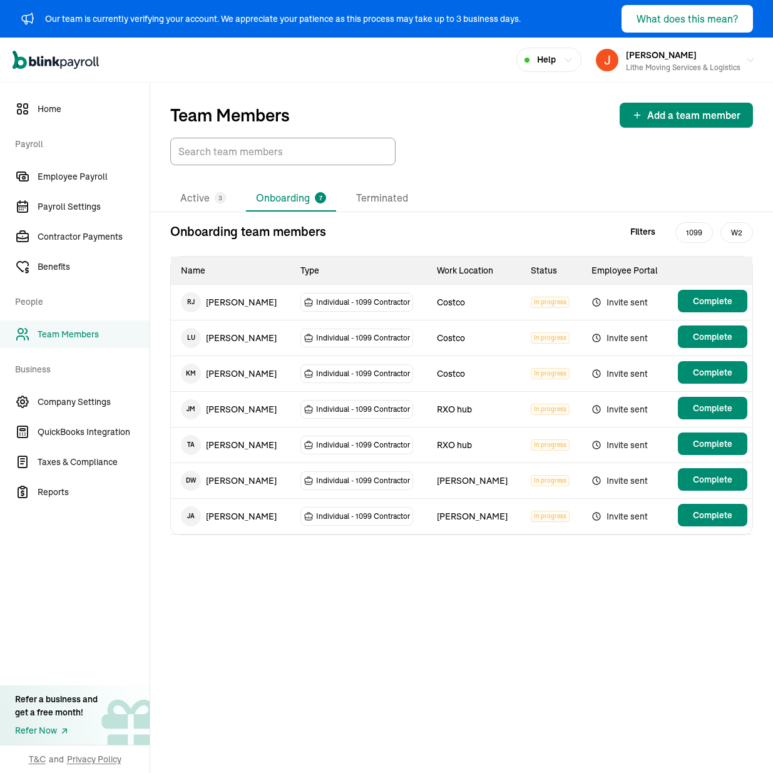
click at [626, 338] on span "Invite sent" at bounding box center [626, 338] width 69 height 15
click at [401, 341] on span "Individual - 1099 Contractor" at bounding box center [363, 338] width 94 height 13
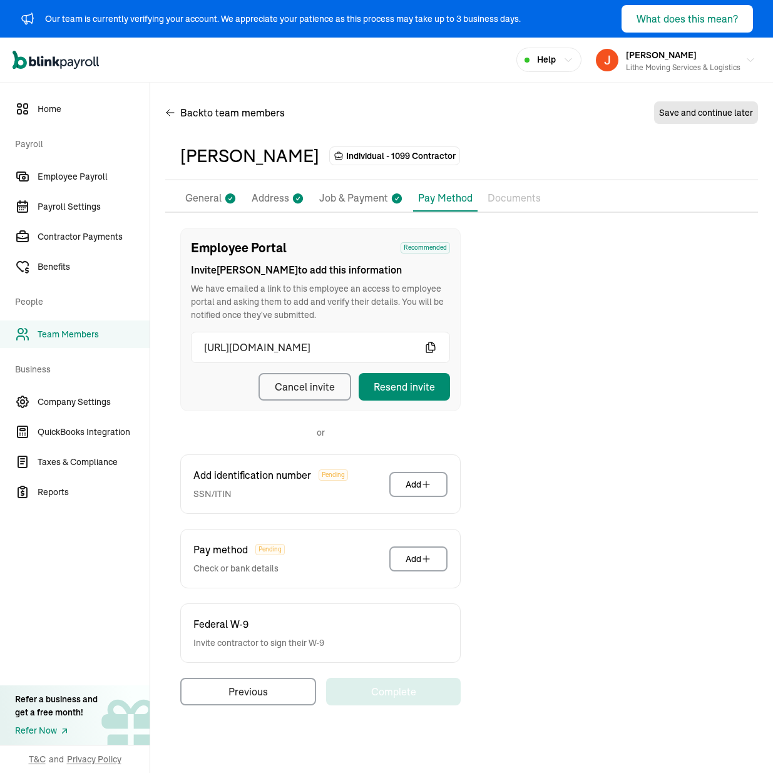
click at [568, 434] on div "Employee Portal Recommended Invite [GEOGRAPHIC_DATA] to add this information We…" at bounding box center [461, 467] width 593 height 478
click at [381, 390] on div "Resend invite" at bounding box center [404, 387] width 61 height 15
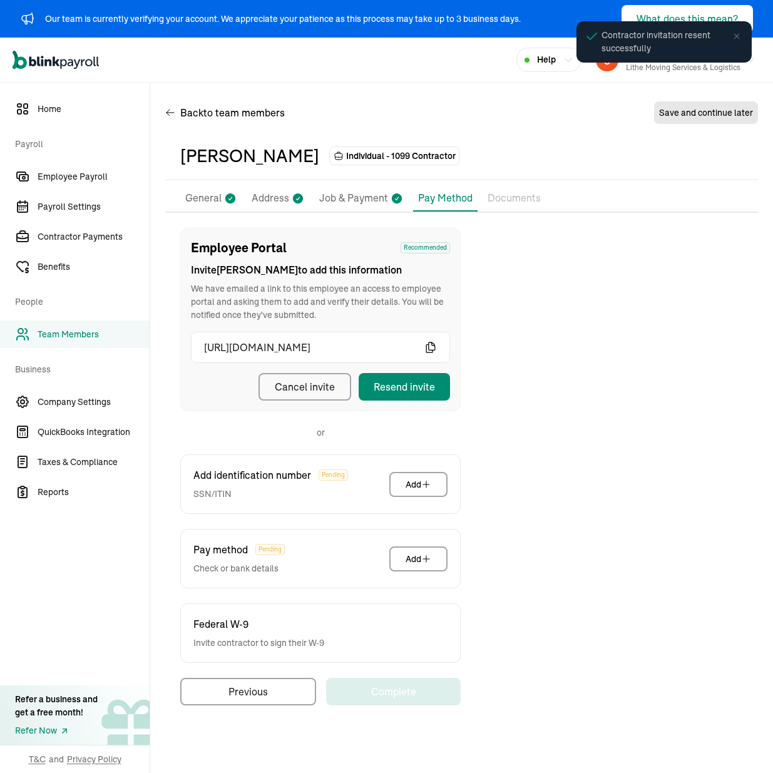
click at [564, 165] on div "[PERSON_NAME] Individual - 1099 Contractor" at bounding box center [461, 156] width 563 height 26
click at [741, 41] on icon at bounding box center [737, 36] width 10 height 10
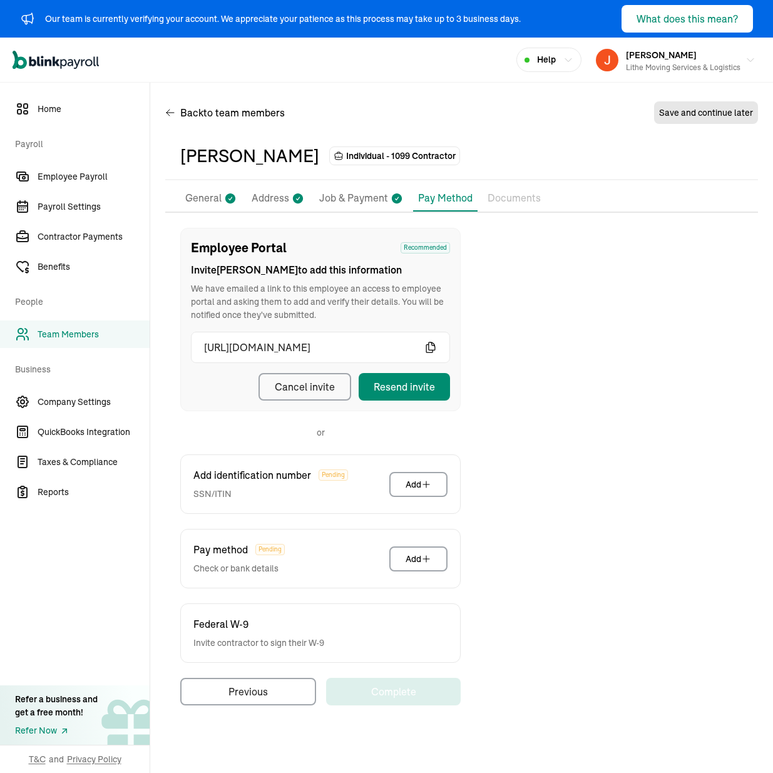
click at [463, 53] on div "Open main menu Help [PERSON_NAME] Lithe Moving Services & Logistics" at bounding box center [386, 60] width 773 height 45
click at [415, 76] on div "Open main menu Help [PERSON_NAME] Lithe Moving Services & Logistics" at bounding box center [386, 60] width 773 height 45
click at [675, 426] on div "Employee Portal Recommended Invite [GEOGRAPHIC_DATA] to add this information We…" at bounding box center [461, 467] width 593 height 478
click at [361, 198] on p "Job & Payment" at bounding box center [353, 198] width 69 height 16
select select "[STREET_ADDRESS]"
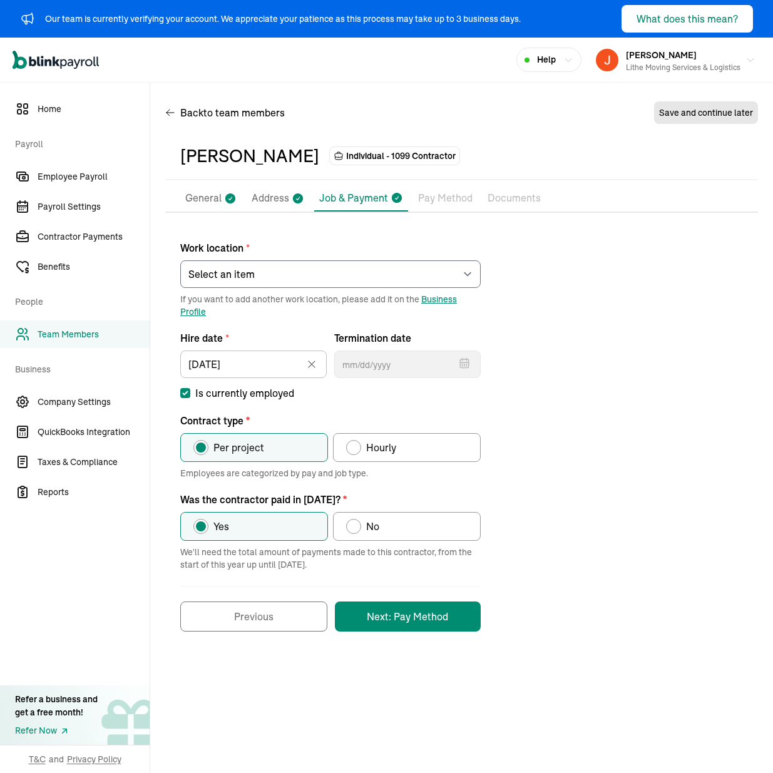
click at [461, 115] on div "Back to team members Save and continue later" at bounding box center [461, 115] width 593 height 35
click at [84, 200] on span "Payroll Settings" at bounding box center [94, 206] width 112 height 13
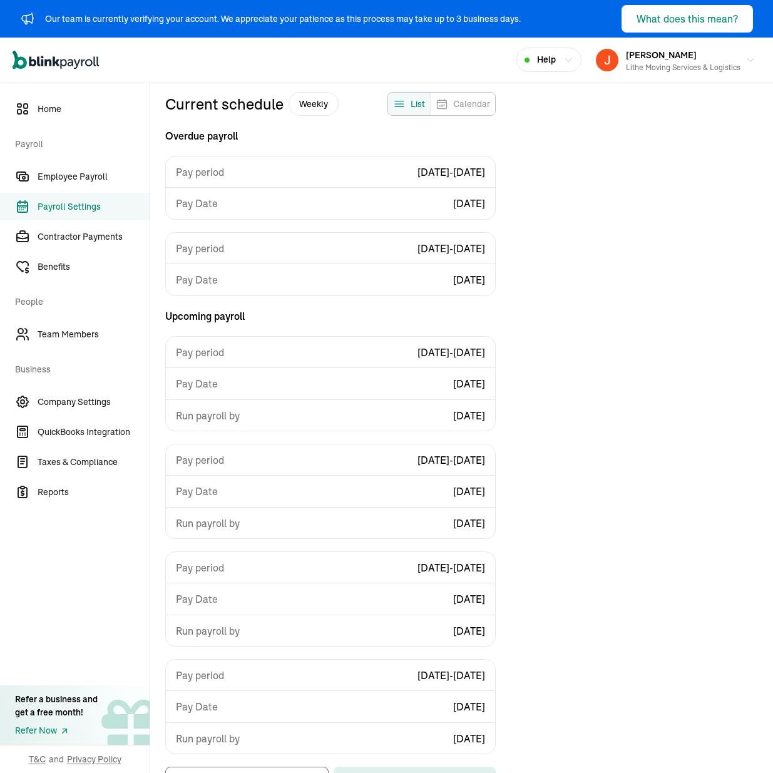
scroll to position [137, 0]
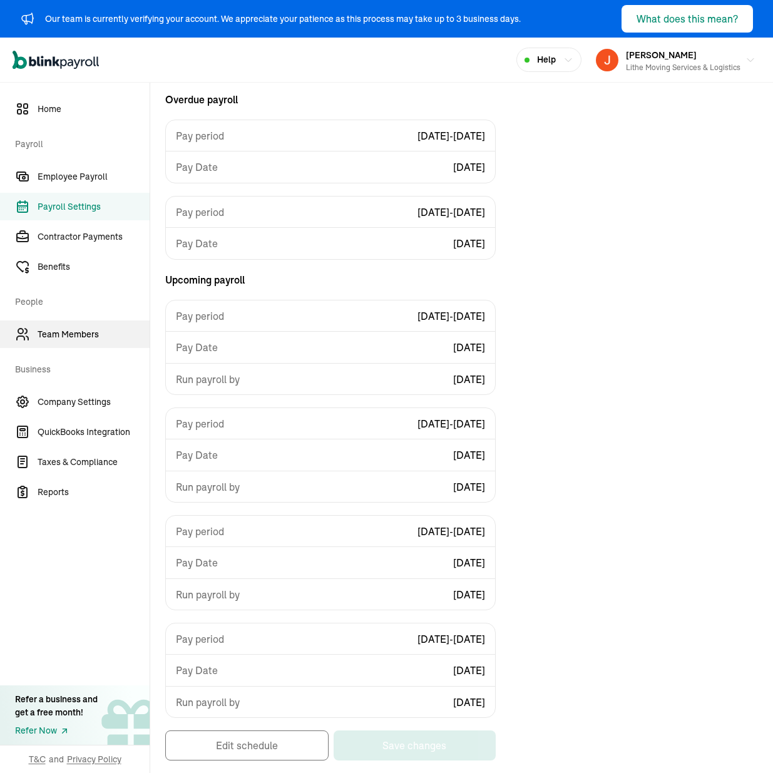
click at [93, 324] on link "Team Members" at bounding box center [75, 335] width 150 height 28
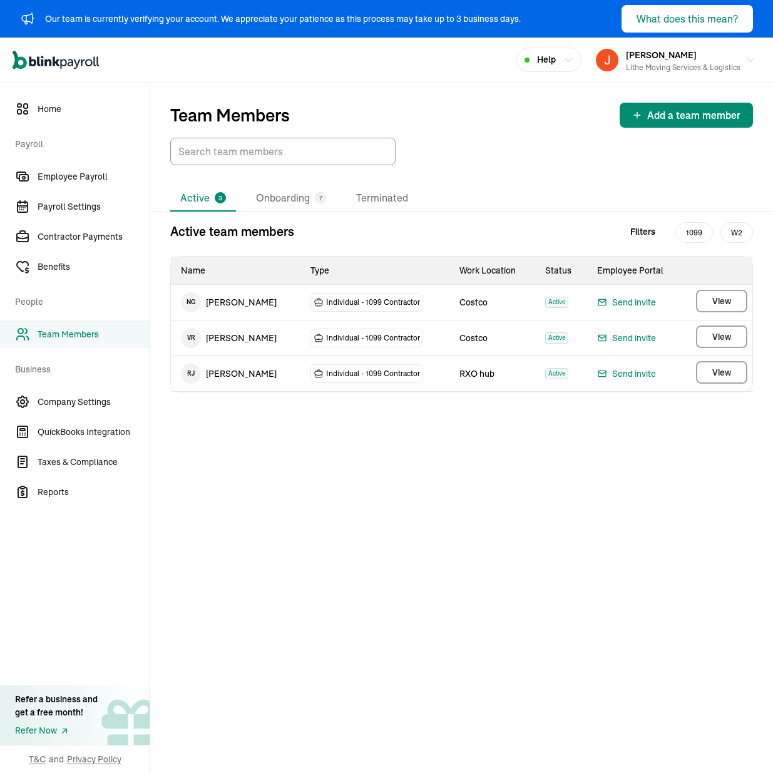
click at [420, 499] on div "Active 3 Onboarding 7 Terminated Active team members Filters 1099 W2 Name Type …" at bounding box center [461, 432] width 623 height 494
click at [448, 170] on div "Active 3 Onboarding 7 Terminated Active team members Filters 1099 W2 Name Type …" at bounding box center [461, 432] width 623 height 534
click at [452, 106] on div "Team Members Add a team member" at bounding box center [461, 115] width 583 height 25
